Goal: Information Seeking & Learning: Check status

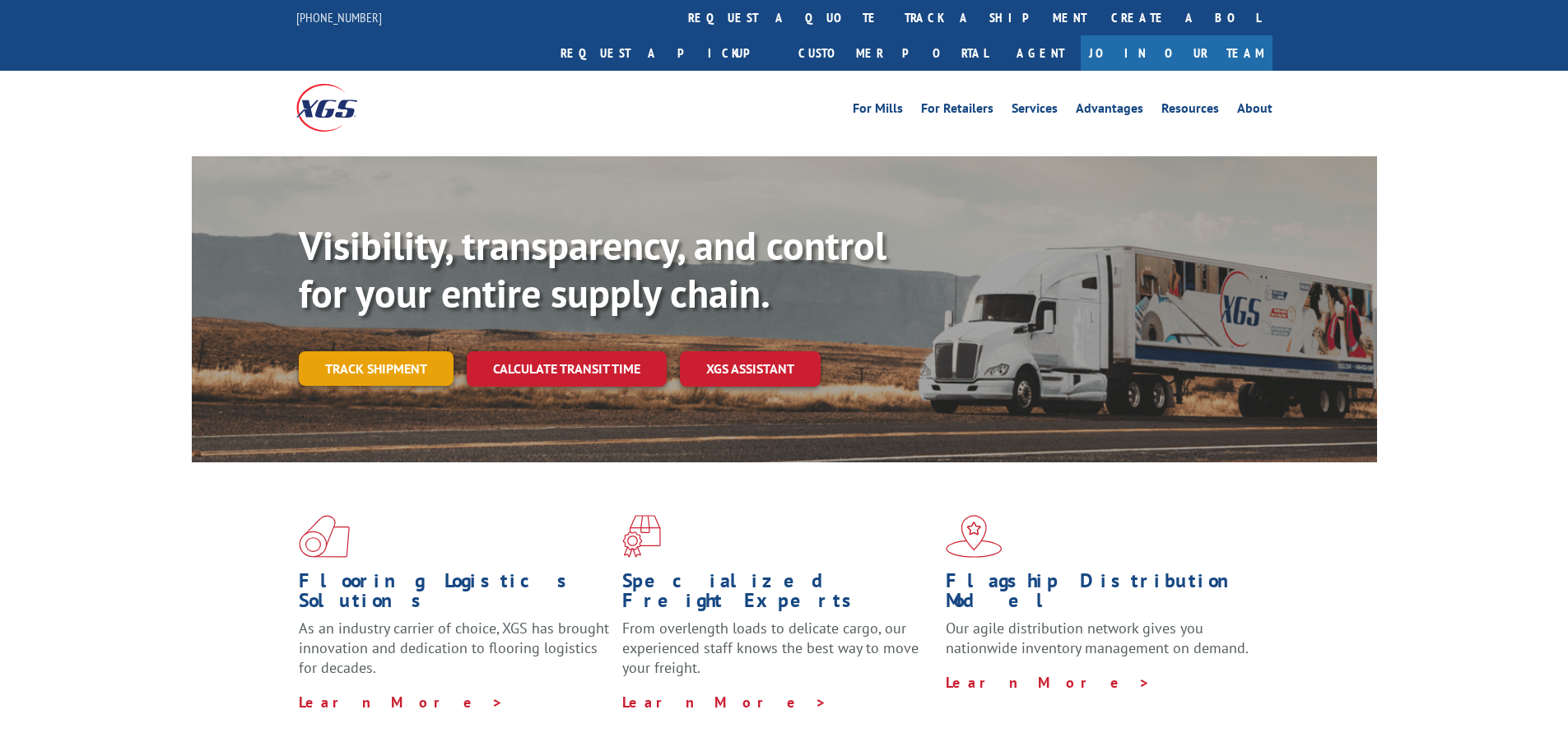
click at [378, 352] on link "Track shipment" at bounding box center [376, 368] width 155 height 34
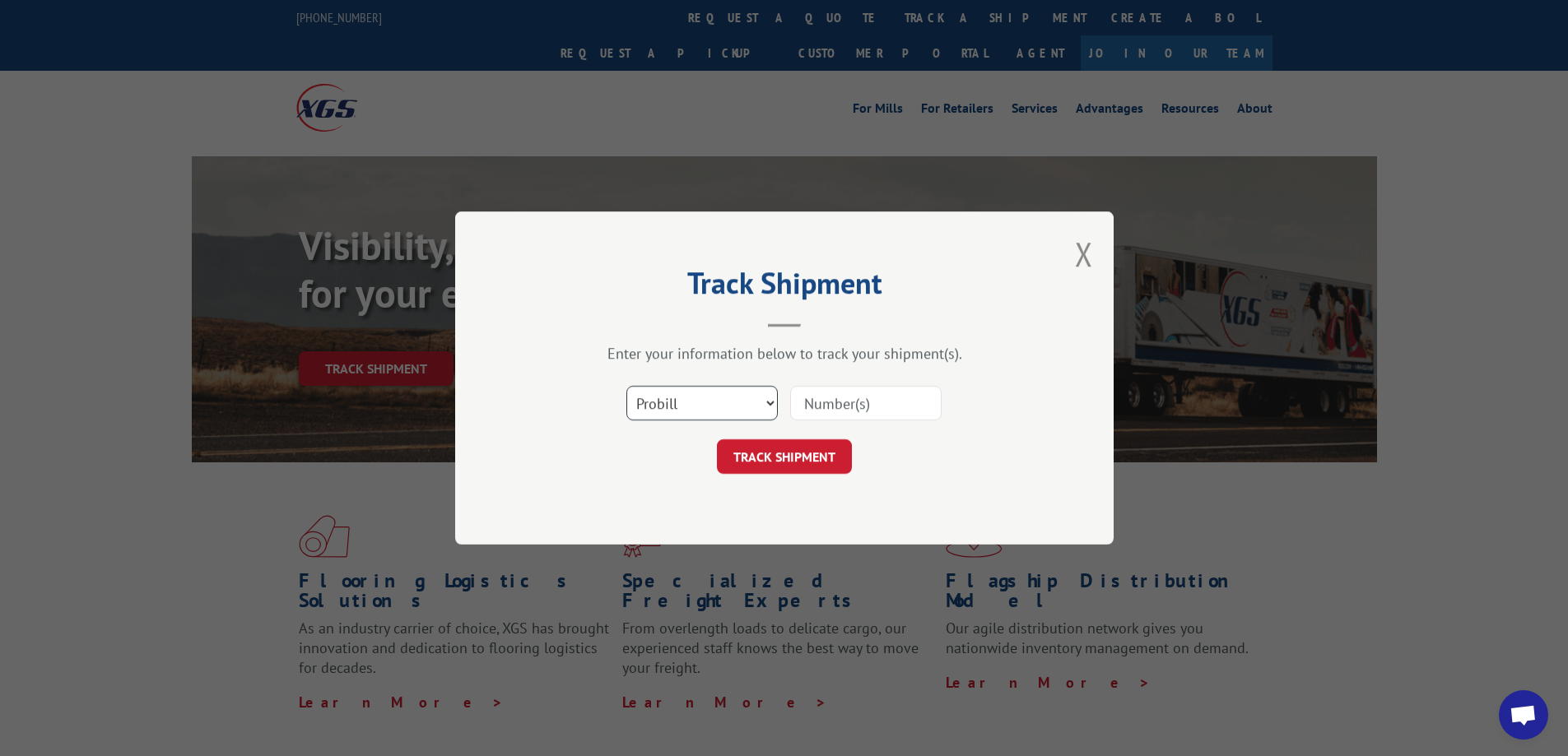
drag, startPoint x: 700, startPoint y: 399, endPoint x: 690, endPoint y: 415, distance: 18.9
click at [698, 403] on select "Select category... Probill BOL PO" at bounding box center [702, 403] width 151 height 34
select select "po"
click at [626, 386] on select "Select category... Probill BOL PO" at bounding box center [702, 403] width 151 height 34
drag, startPoint x: 814, startPoint y: 397, endPoint x: 825, endPoint y: 406, distance: 14.2
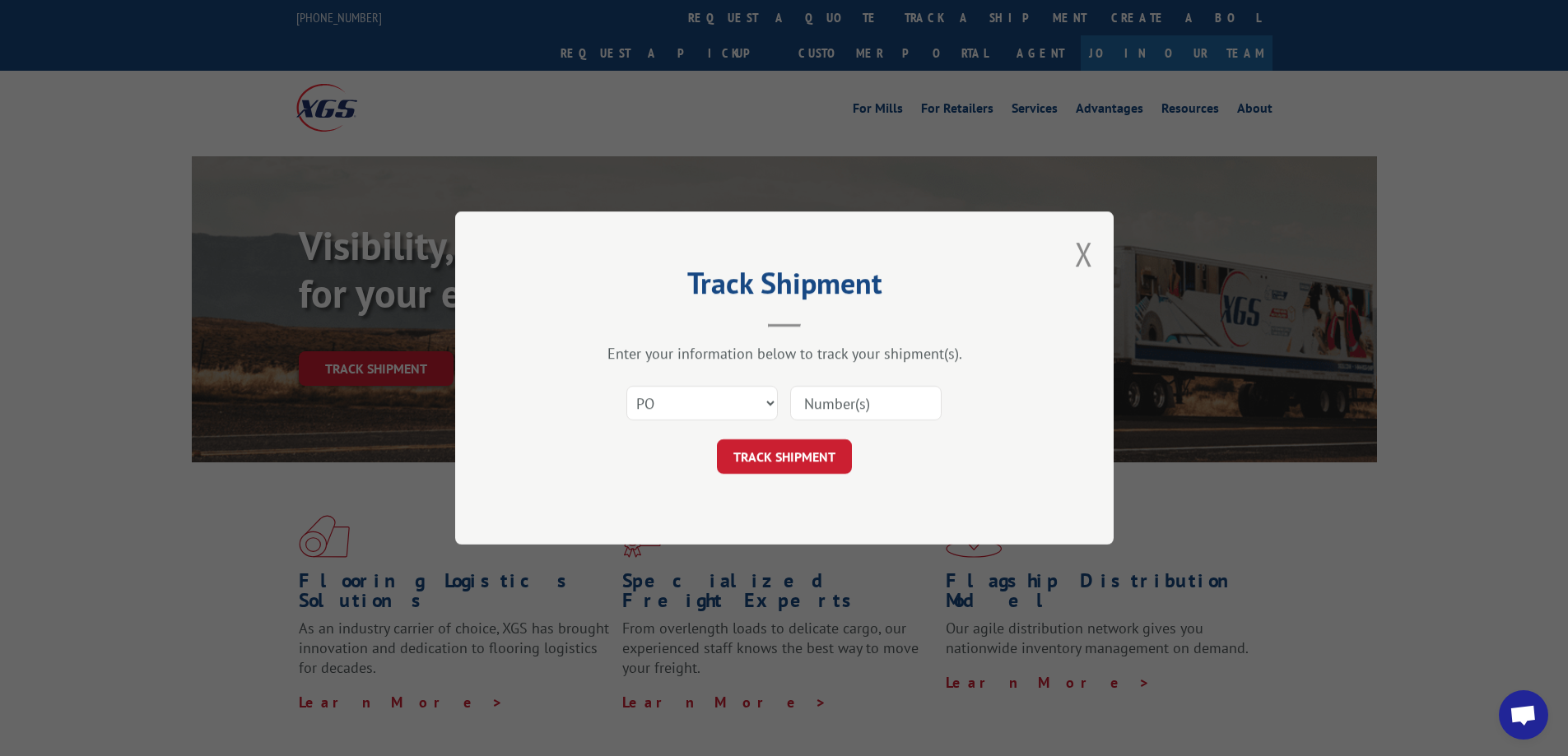
click at [825, 406] on input at bounding box center [866, 403] width 151 height 34
type input "c"
type input "re003239"
click button "TRACK SHIPMENT" at bounding box center [784, 457] width 135 height 34
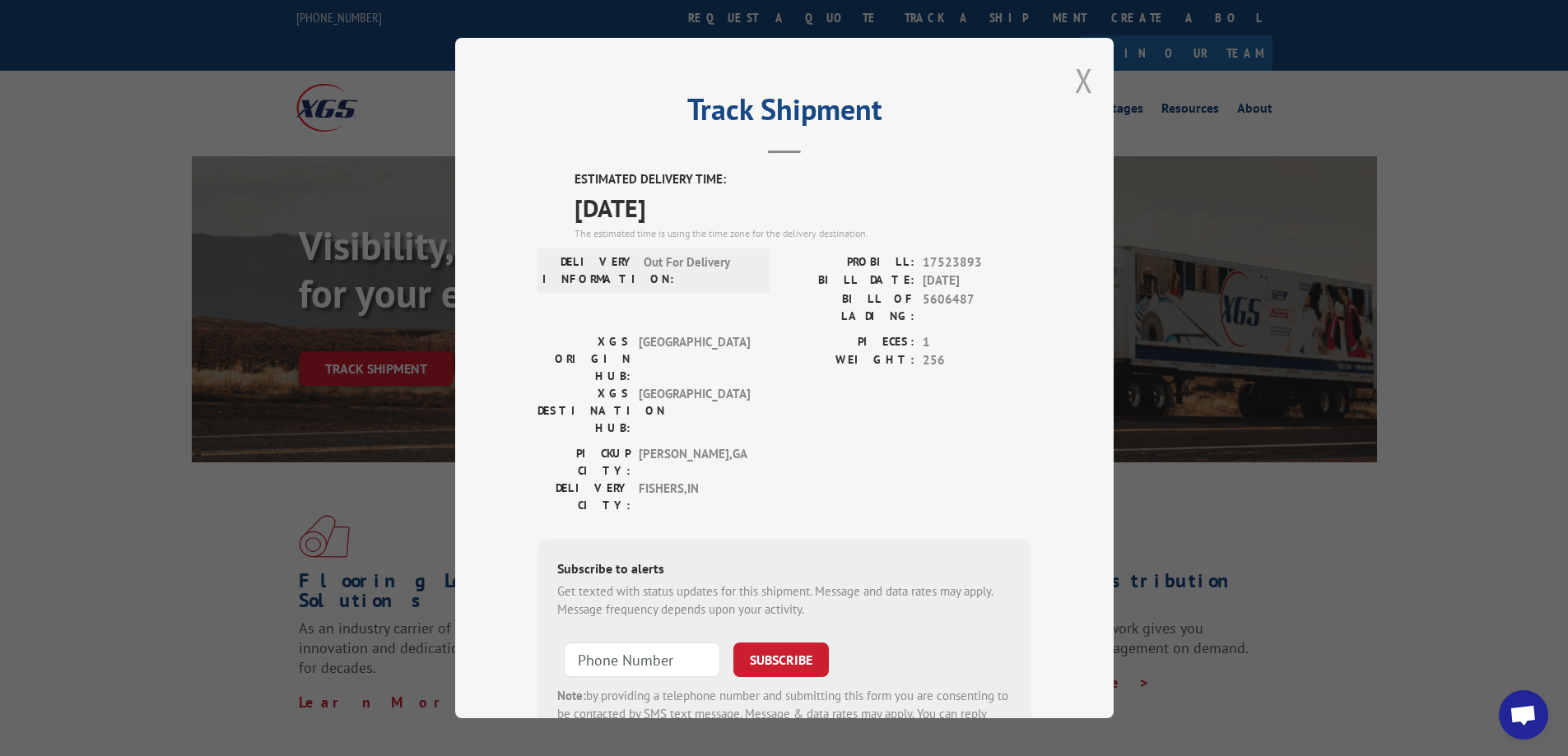
click at [1077, 81] on button "Close modal" at bounding box center [1084, 80] width 18 height 44
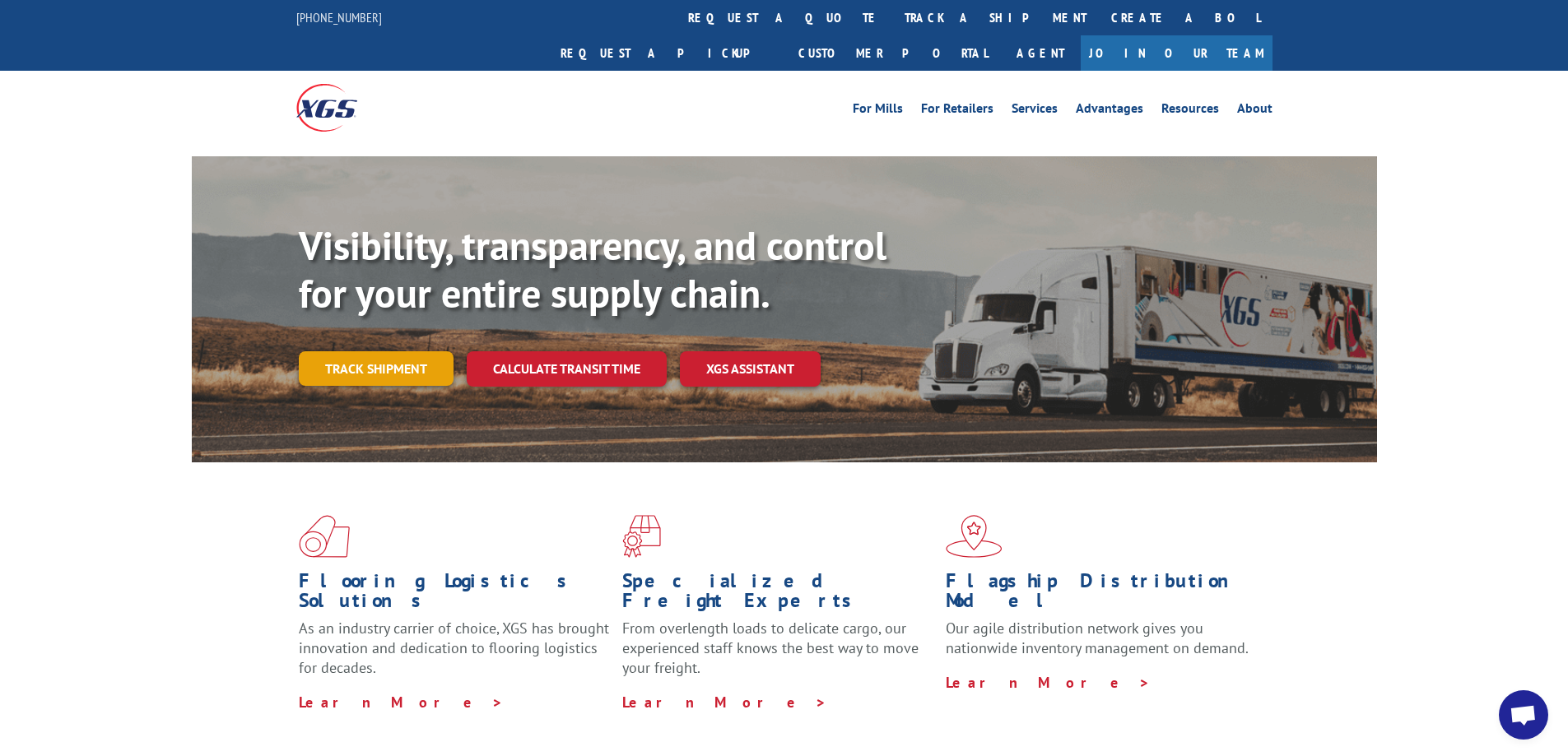
click at [388, 352] on link "Track shipment" at bounding box center [376, 368] width 155 height 34
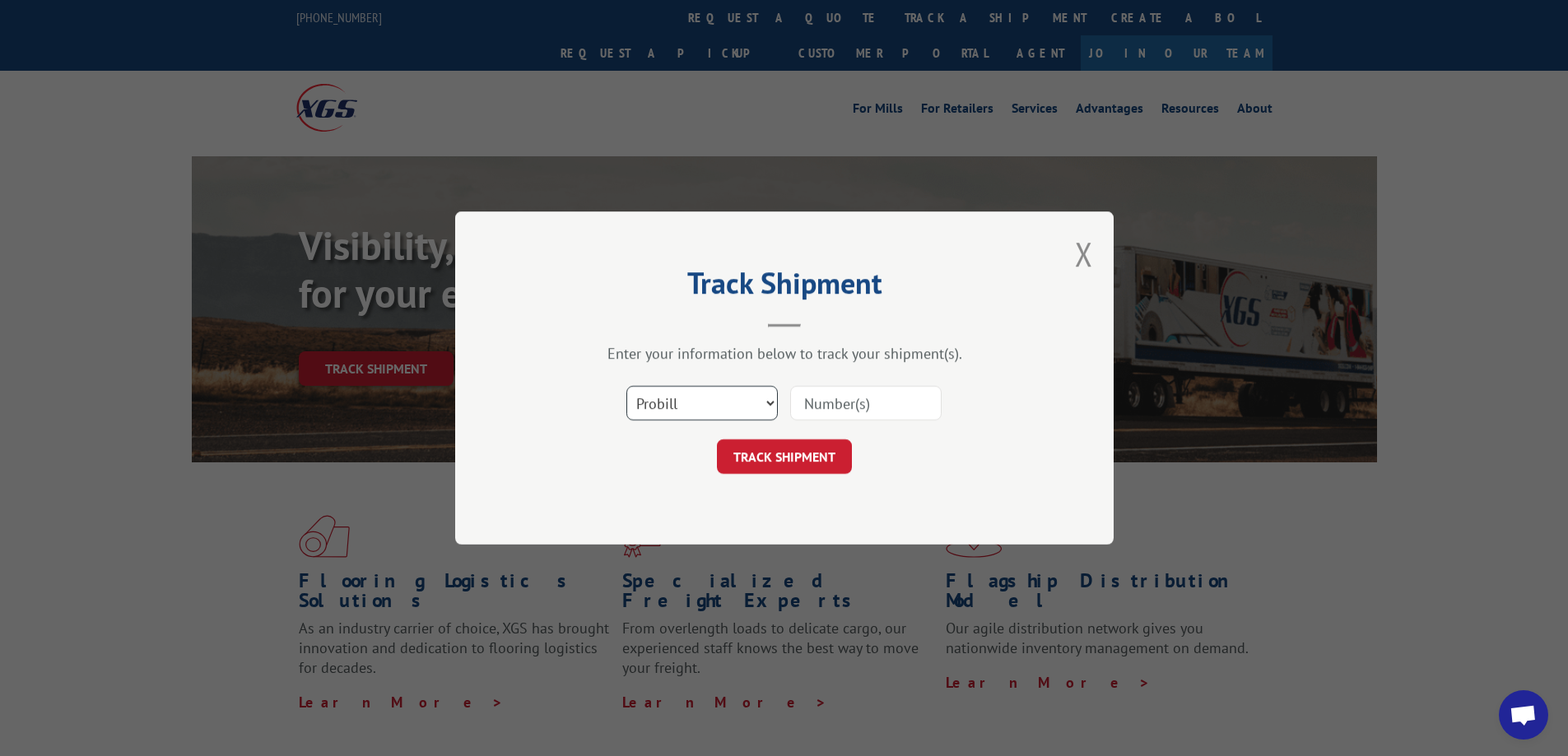
click at [685, 406] on select "Select category... Probill BOL PO" at bounding box center [702, 403] width 151 height 34
select select "po"
click at [626, 386] on select "Select category... Probill BOL PO" at bounding box center [702, 403] width 151 height 34
click at [823, 408] on input at bounding box center [866, 403] width 151 height 34
type input "c"
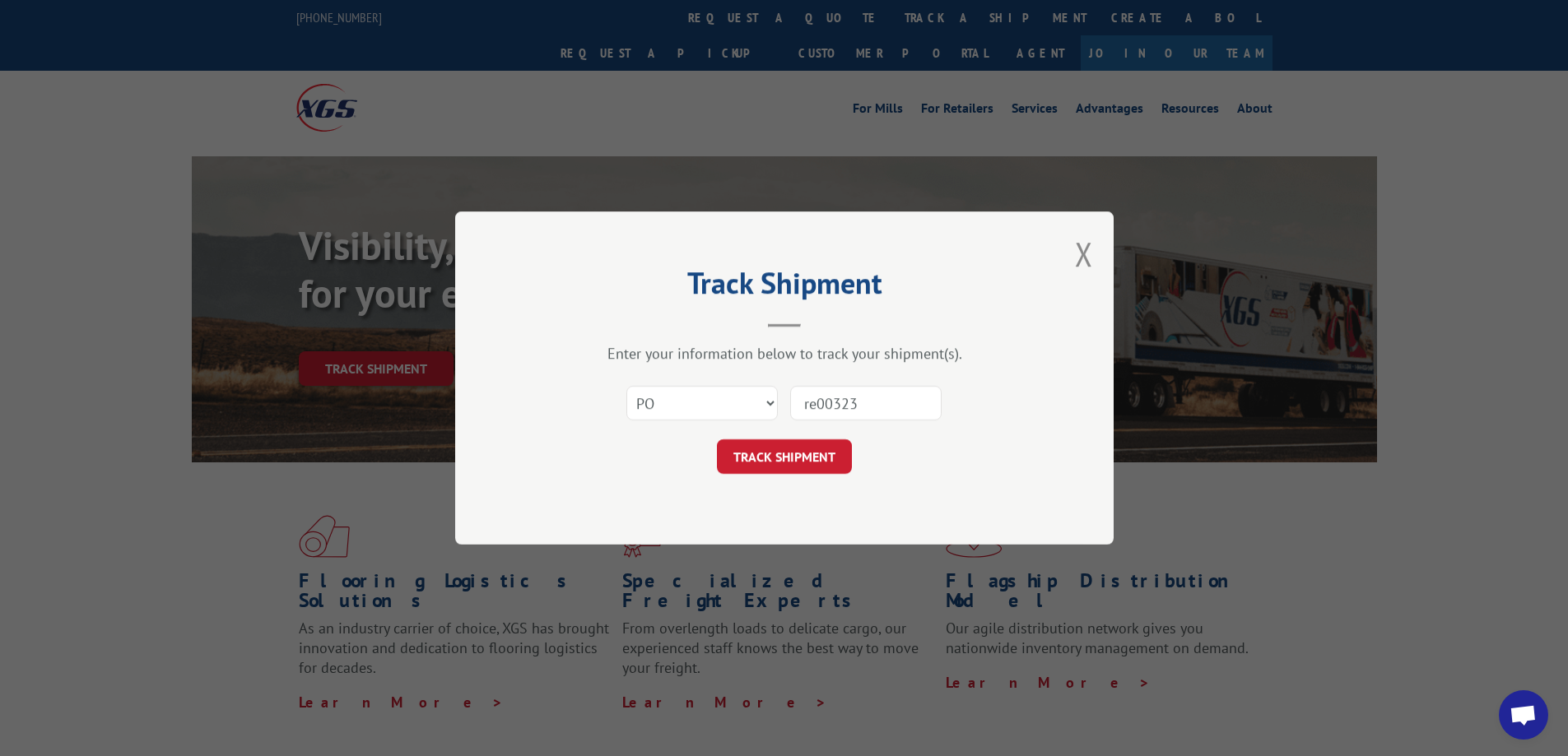
type input "re003233"
click button "TRACK SHIPMENT" at bounding box center [784, 457] width 135 height 34
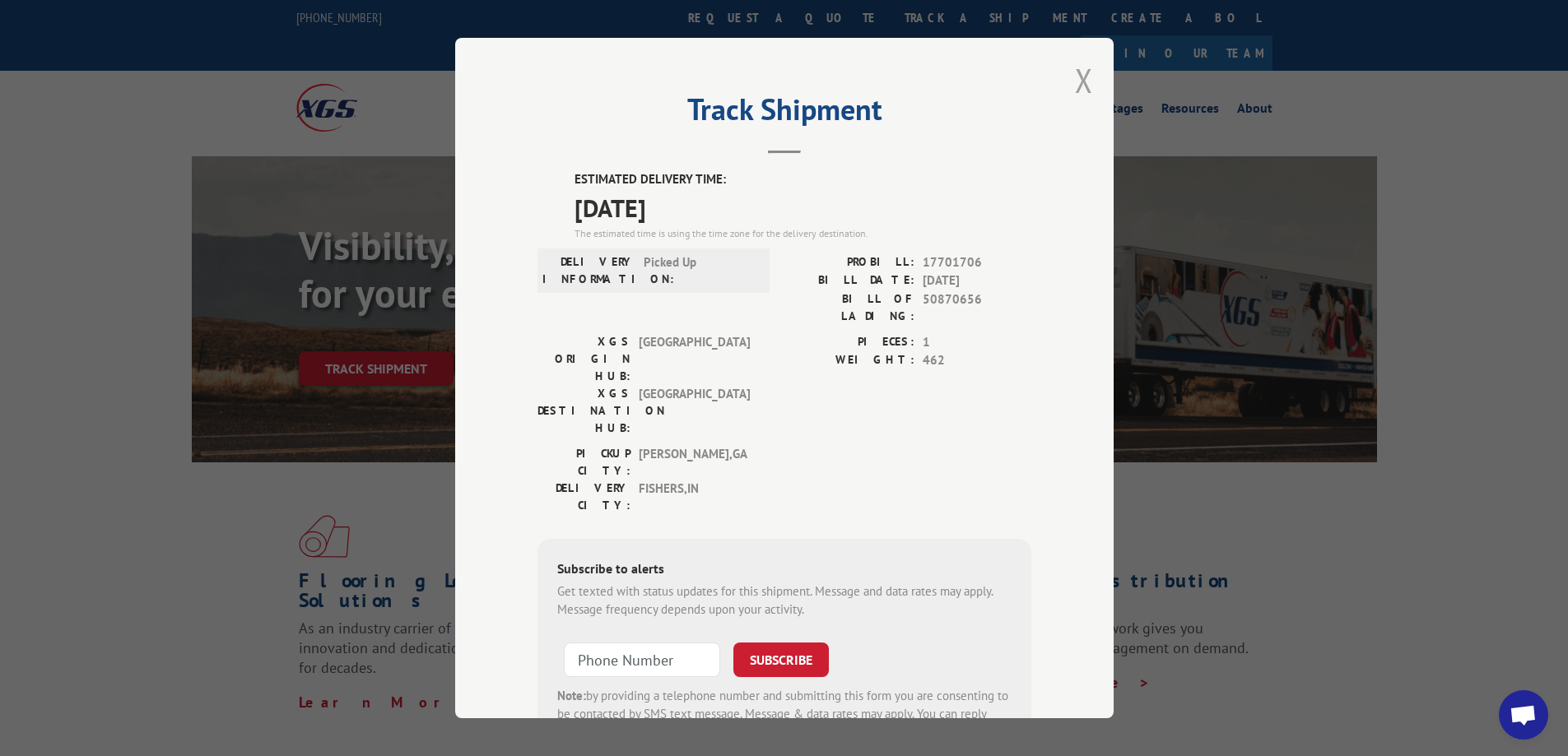
click at [1075, 66] on button "Close modal" at bounding box center [1084, 80] width 18 height 44
